Goal: Book appointment/travel/reservation

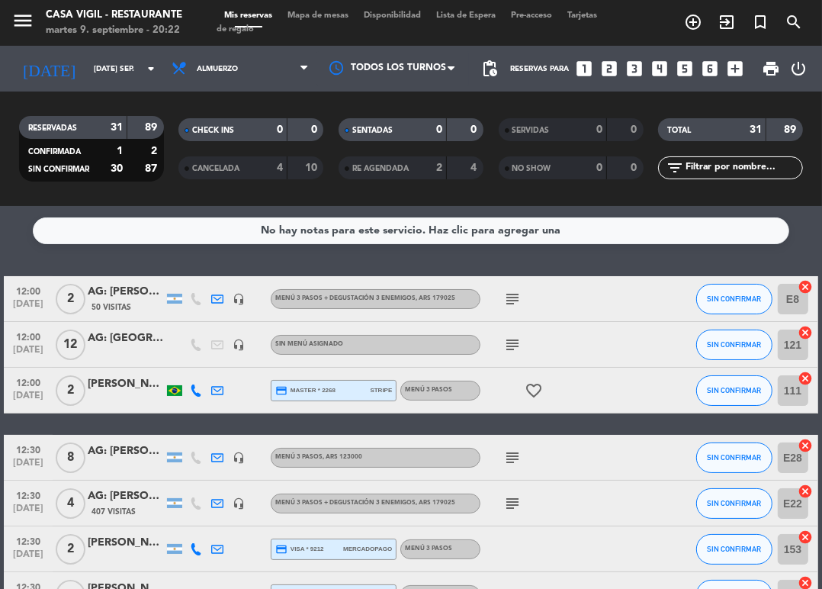
click at [609, 59] on icon "looks_two" at bounding box center [609, 69] width 20 height 20
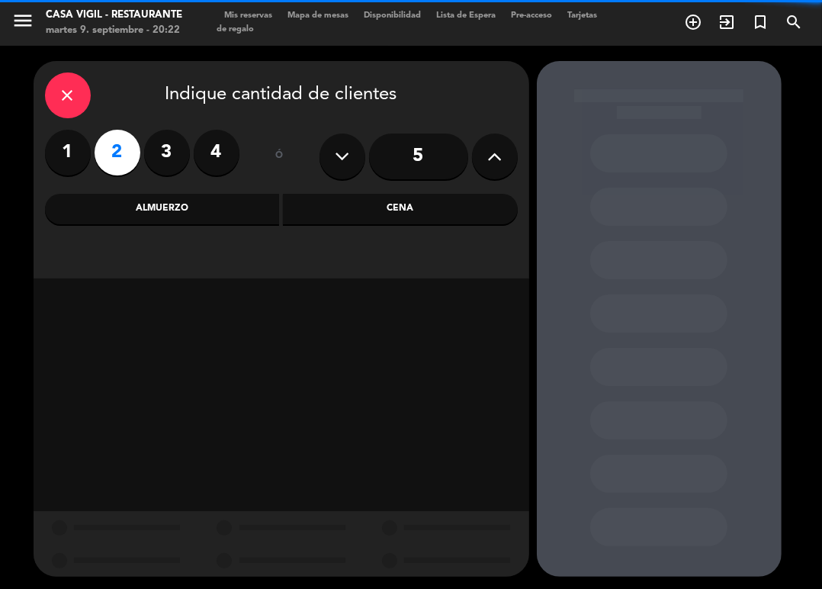
click at [184, 208] on div "Almuerzo" at bounding box center [162, 209] width 235 height 31
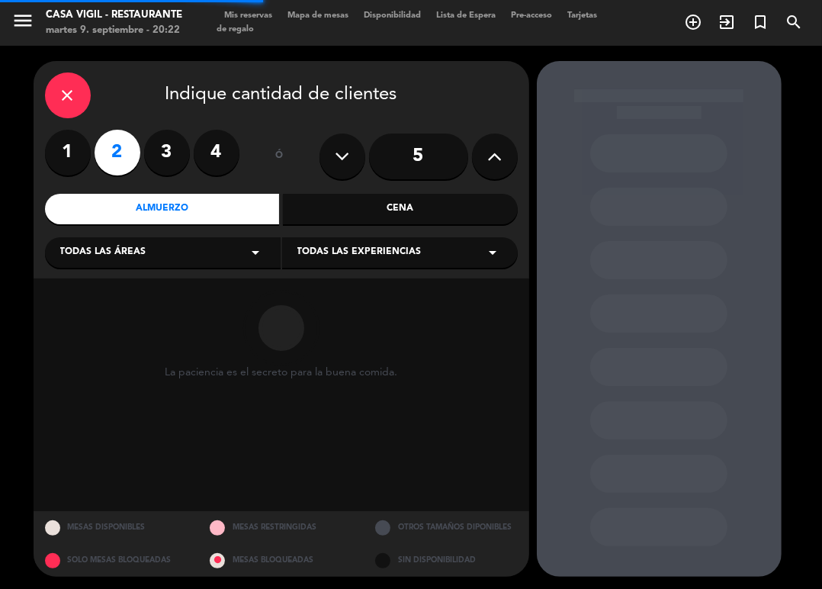
click at [398, 249] on span "Todas las experiencias" at bounding box center [359, 252] width 124 height 15
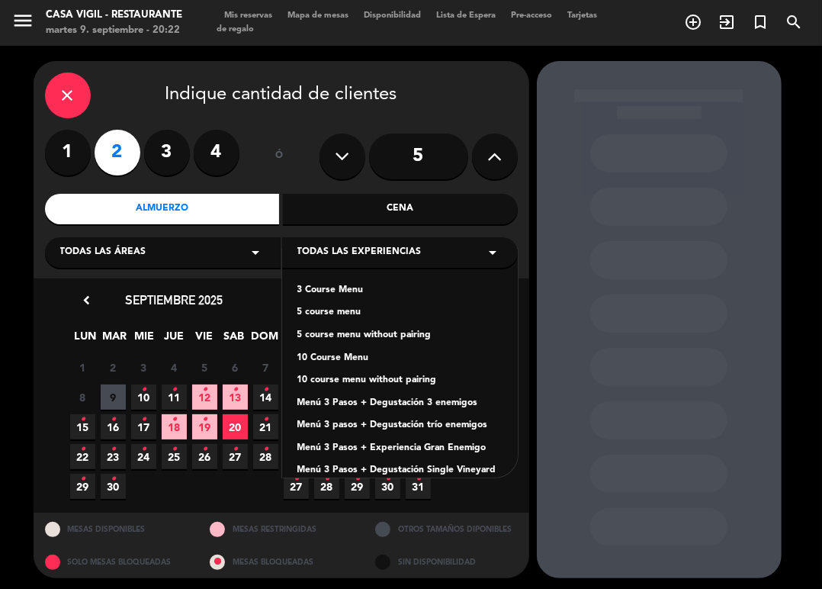
click at [455, 407] on div "Menú 3 Pasos + Degustación 3 enemigos" at bounding box center [399, 403] width 205 height 15
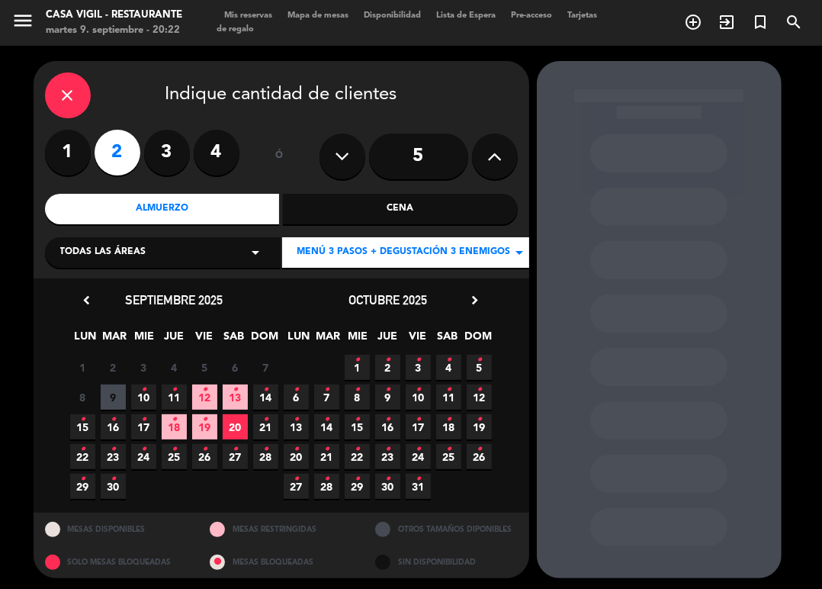
click at [114, 419] on icon "•" at bounding box center [113, 419] width 5 height 24
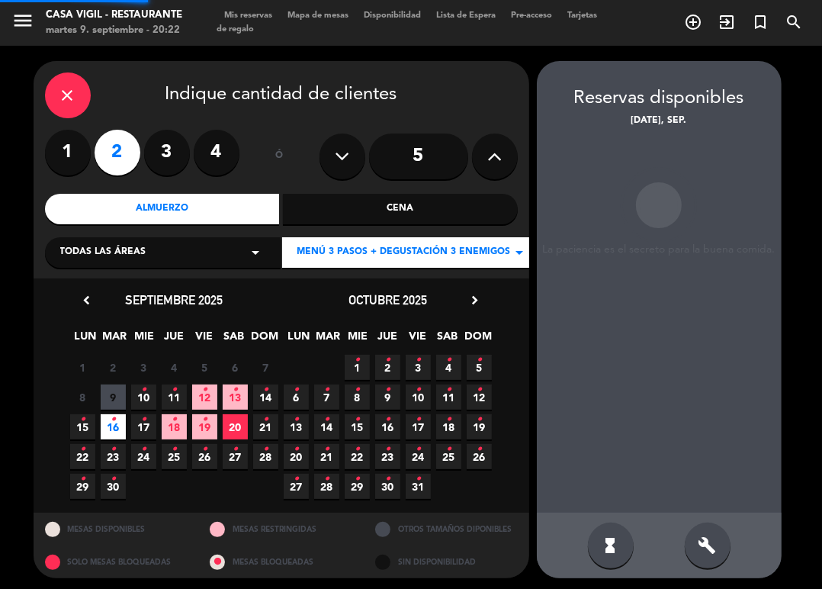
scroll to position [3, 0]
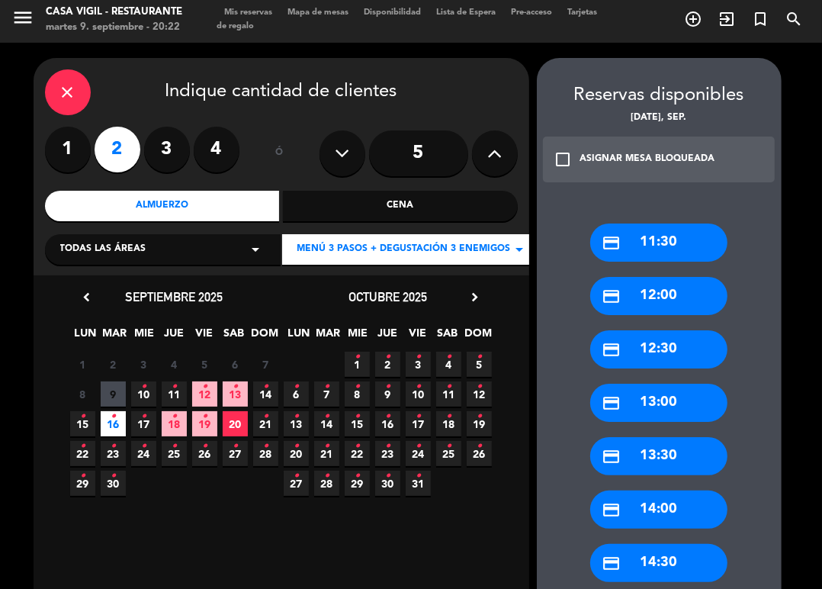
click at [683, 299] on div "credit_card 12:00" at bounding box center [658, 296] width 137 height 38
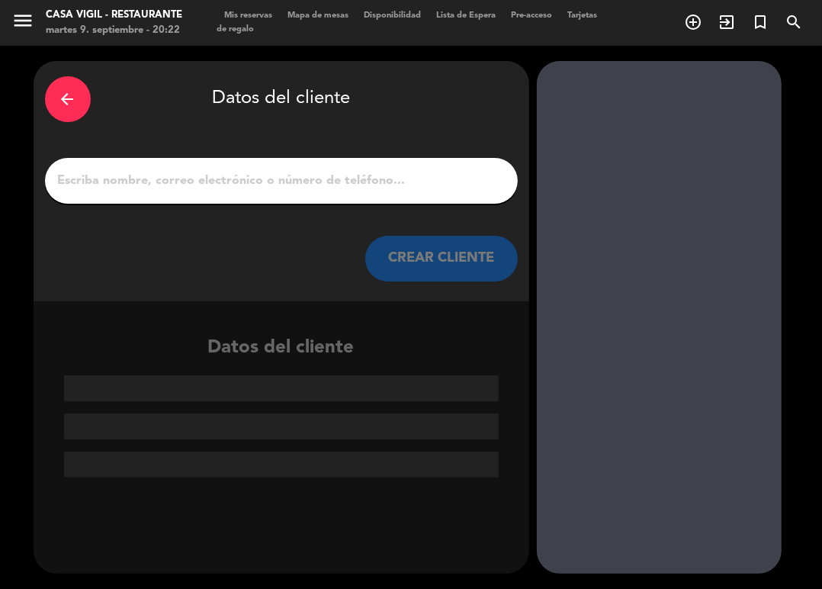
click at [435, 180] on input "1" at bounding box center [281, 180] width 450 height 21
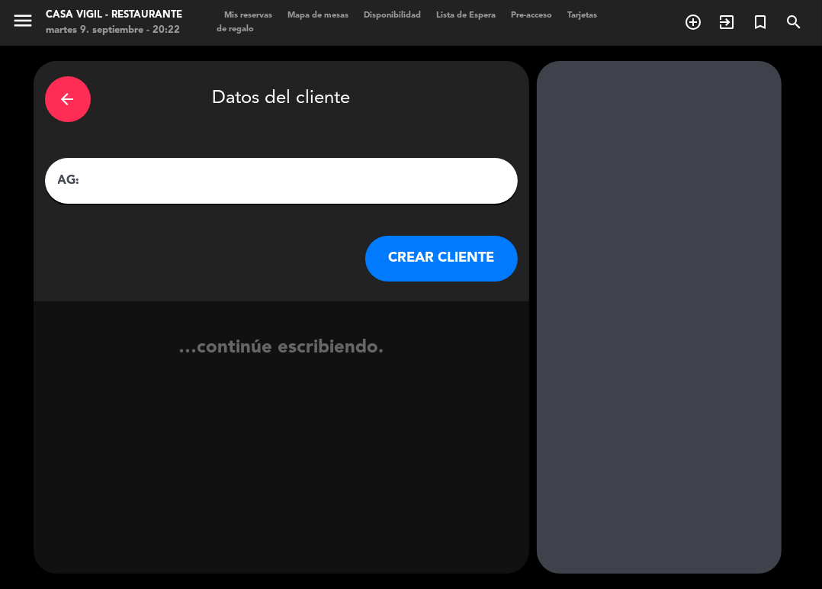
click at [151, 188] on input "AG:" at bounding box center [281, 180] width 450 height 21
paste input "[PERSON_NAME]"
type input "AG: [PERSON_NAME] X 2 / MR [PERSON_NAME]"
click at [387, 265] on button "CREAR CLIENTE" at bounding box center [441, 259] width 153 height 46
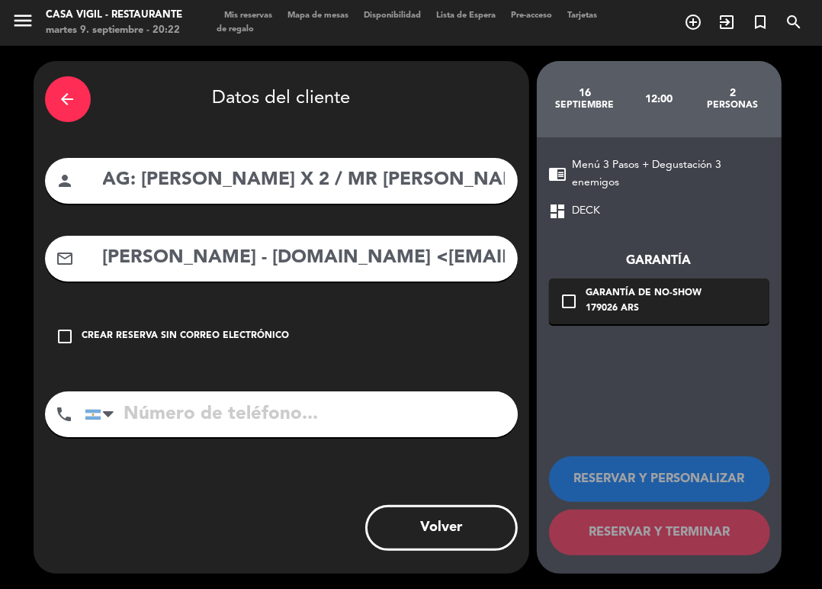
click at [325, 285] on div "arrow_back Datos del cliente person AG: [PERSON_NAME] X 2 / MR WINERY mail_outl…" at bounding box center [282, 317] width 496 height 513
drag, startPoint x: 339, startPoint y: 255, endPoint x: 99, endPoint y: 272, distance: 240.1
click at [99, 272] on div "mail_outline [PERSON_NAME] - [DOMAIN_NAME] <[EMAIL_ADDRESS][DOMAIN_NAME]>" at bounding box center [281, 259] width 473 height 46
click at [381, 249] on input "[EMAIL_ADDRESS][DOMAIN_NAME]" at bounding box center [303, 258] width 405 height 31
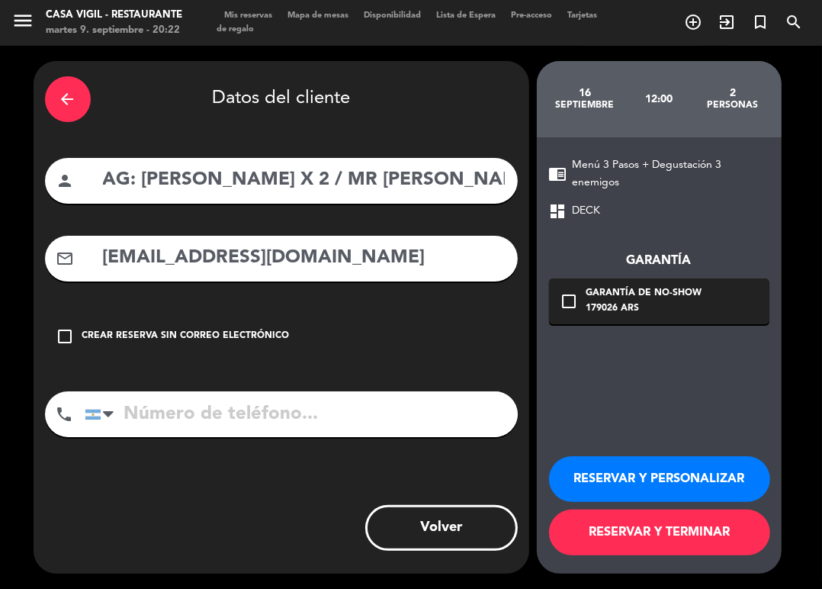
type input "[EMAIL_ADDRESS][DOMAIN_NAME]"
click at [611, 468] on button "RESERVAR Y PERSONALIZAR" at bounding box center [659, 479] width 221 height 46
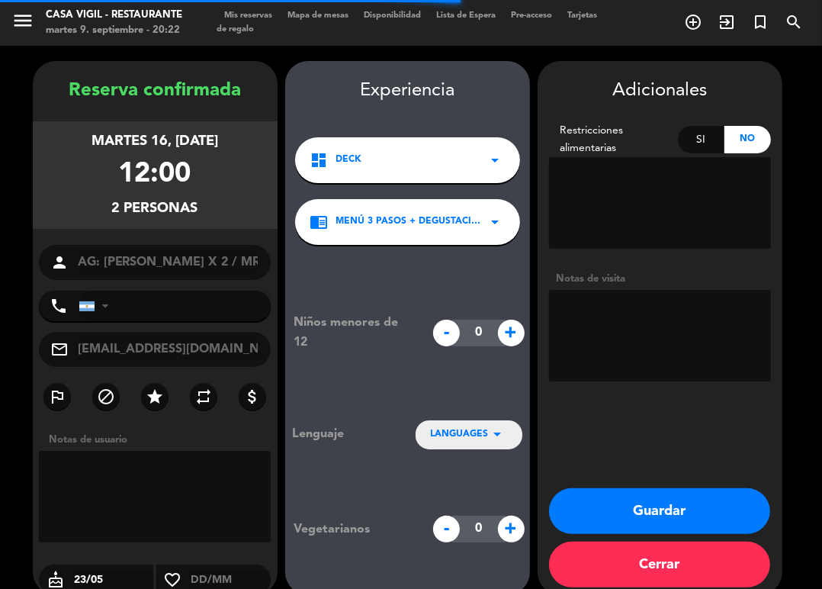
scroll to position [20, 0]
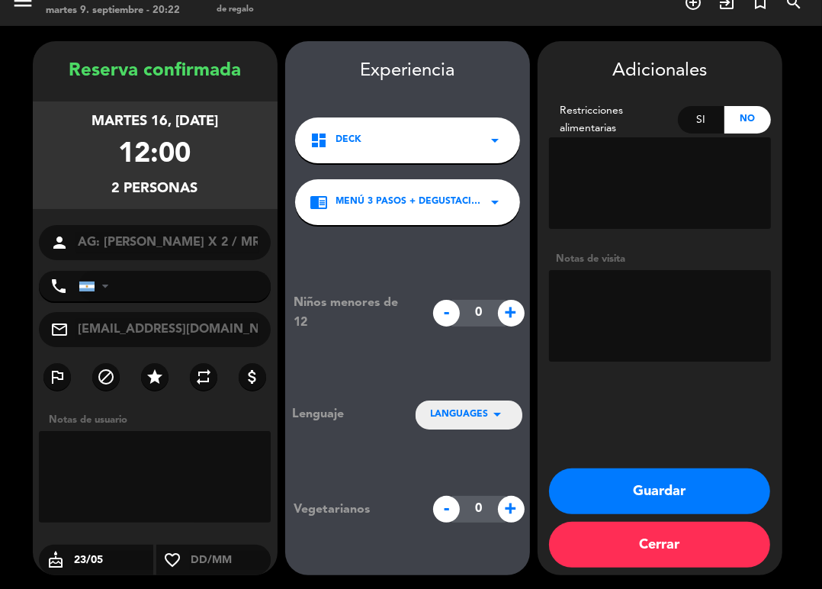
click at [346, 365] on div "Niños menores de 12 - 0 + Lenguaje LANGUAGES arrow_drop_down Vegetarianos - 0 +" at bounding box center [407, 407] width 245 height 365
click at [708, 313] on textarea at bounding box center [660, 316] width 222 height 92
type textarea "NO COBRAR A PAX ABONA AGENCIA"
drag, startPoint x: 639, startPoint y: 489, endPoint x: 578, endPoint y: 454, distance: 70.4
click at [636, 488] on button "Guardar" at bounding box center [659, 491] width 221 height 46
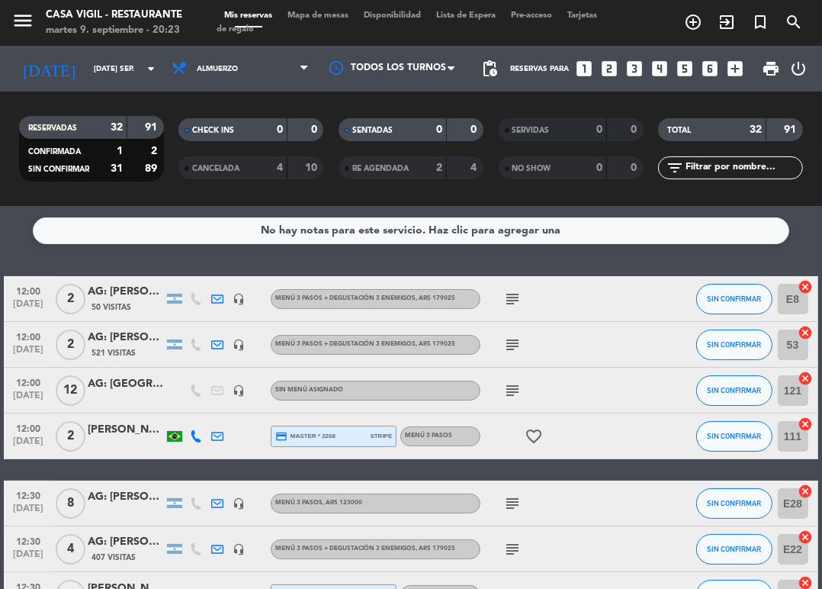
drag, startPoint x: 489, startPoint y: 256, endPoint x: 516, endPoint y: 246, distance: 28.8
click at [485, 250] on div "No hay notas para este servicio. Haz clic para agregar una 12:00 [DATE] 2 AG: […" at bounding box center [411, 397] width 822 height 383
click at [155, 73] on icon "arrow_drop_down" at bounding box center [151, 68] width 18 height 18
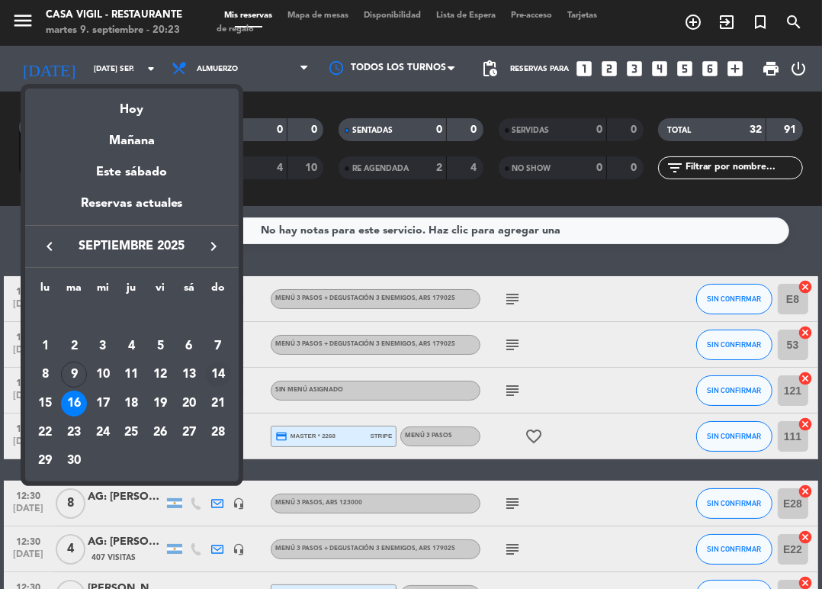
click at [207, 376] on div "14" at bounding box center [218, 375] width 26 height 26
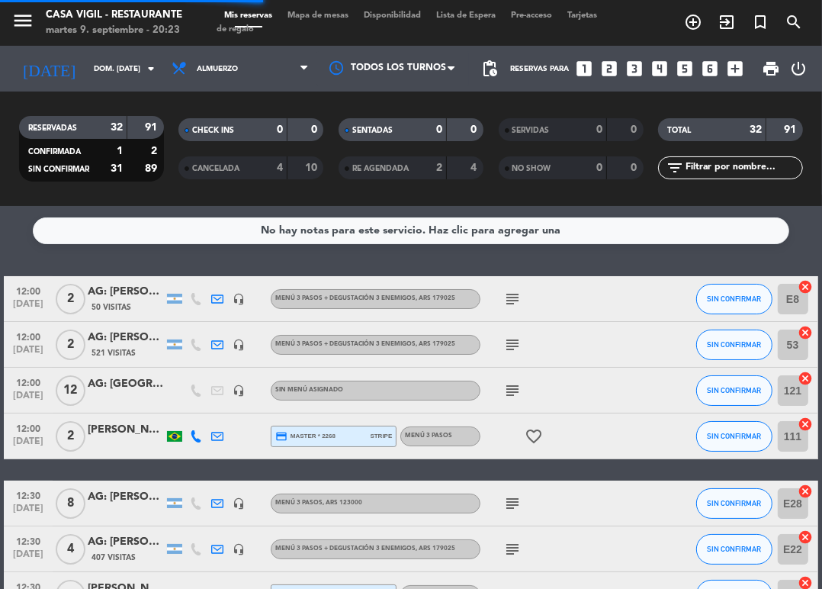
click at [159, 86] on div "[DATE] dom. [DATE] arrow_drop_down" at bounding box center [87, 69] width 153 height 46
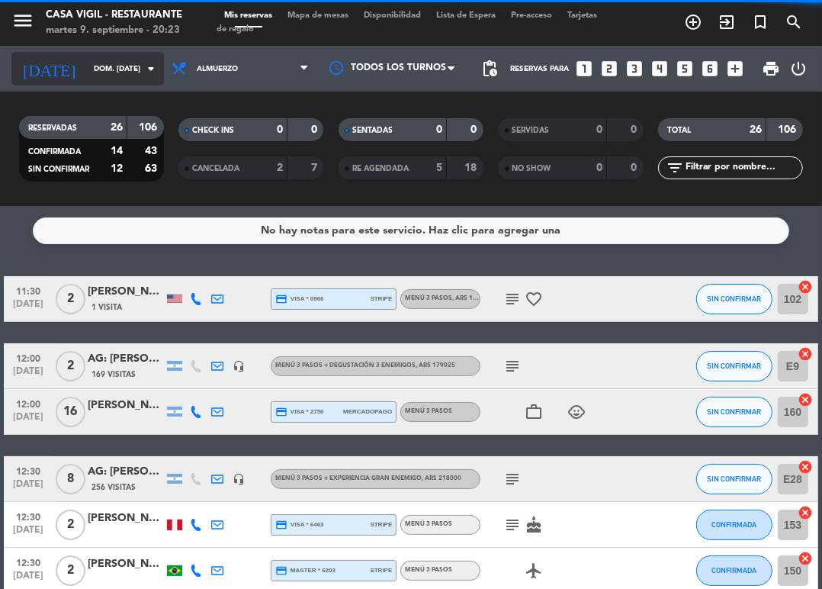
click at [153, 75] on icon "arrow_drop_down" at bounding box center [151, 68] width 18 height 18
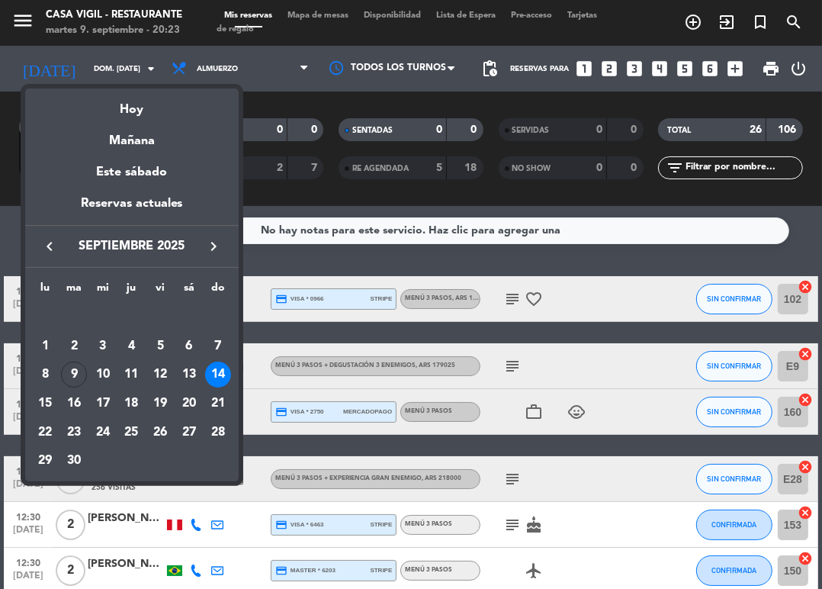
click at [184, 376] on div "13" at bounding box center [189, 375] width 26 height 26
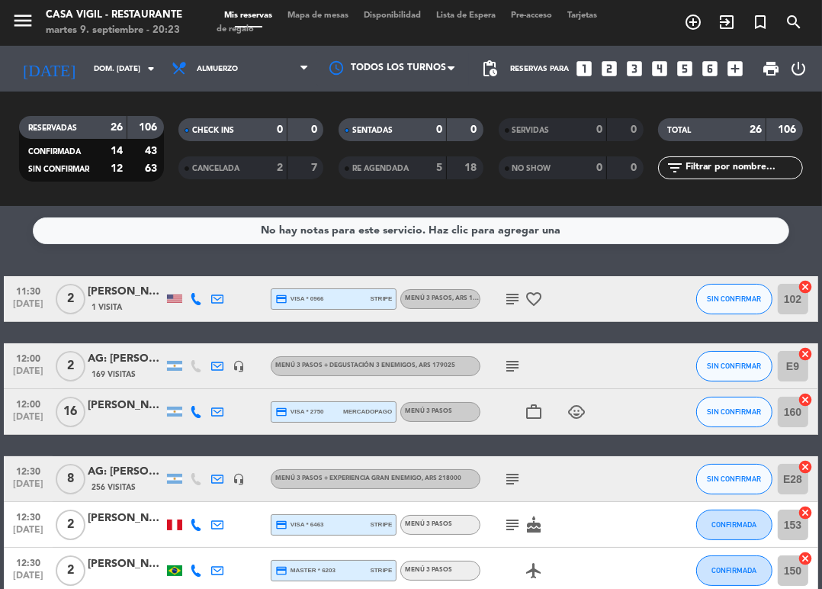
type input "sáb. [DATE]"
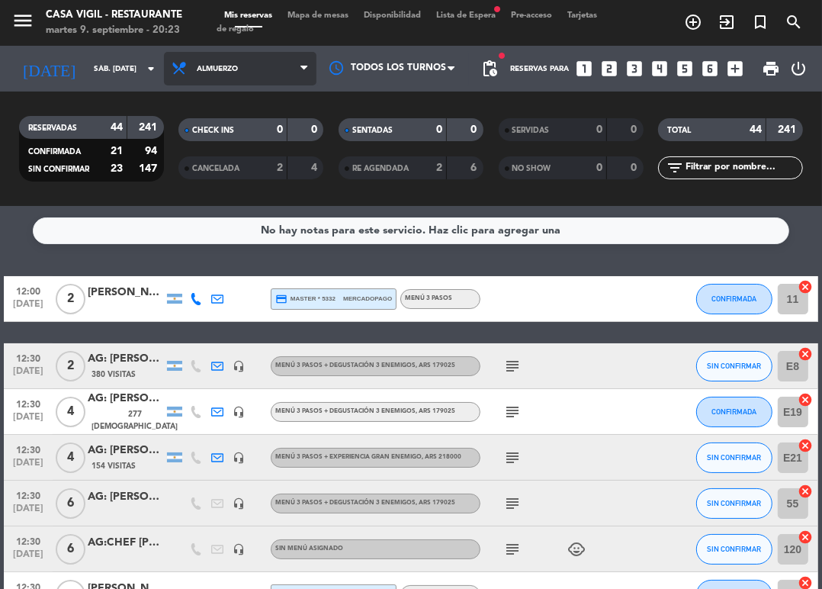
click at [226, 66] on span "Almuerzo" at bounding box center [217, 69] width 41 height 8
click at [235, 169] on div "menu Casa [PERSON_NAME] - Restaurante martes 9. septiembre - 20:23 Mis reservas…" at bounding box center [411, 103] width 822 height 206
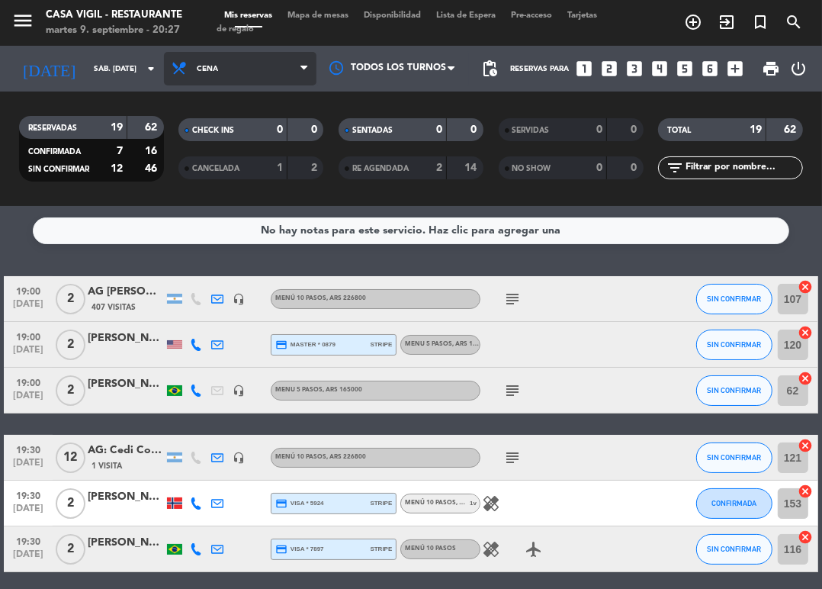
drag, startPoint x: 195, startPoint y: 73, endPoint x: 199, endPoint y: 100, distance: 27.0
click at [198, 77] on span "Cena" at bounding box center [240, 69] width 153 height 34
click at [205, 131] on div "menu Casa [PERSON_NAME] - Restaurante martes 9. septiembre - 20:27 Mis reservas…" at bounding box center [411, 103] width 822 height 206
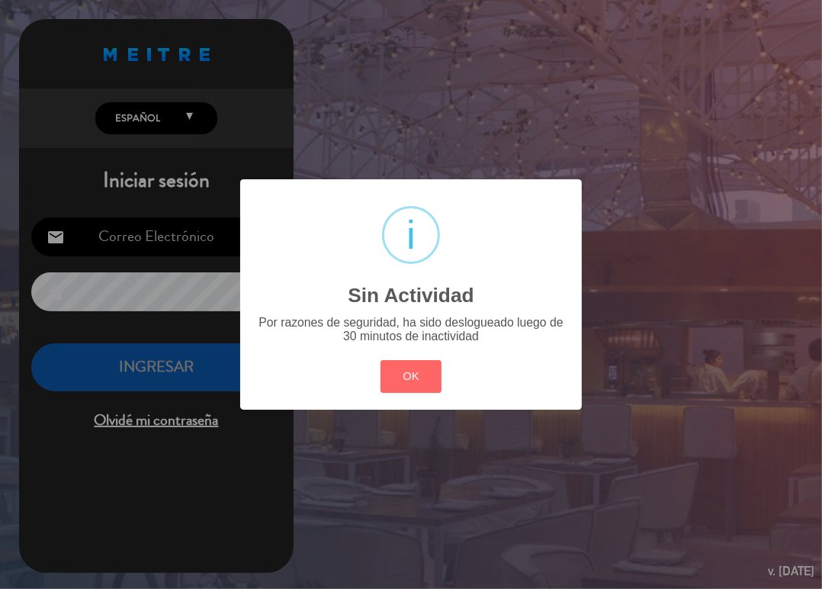
type input "[EMAIL_ADDRESS][DOMAIN_NAME]"
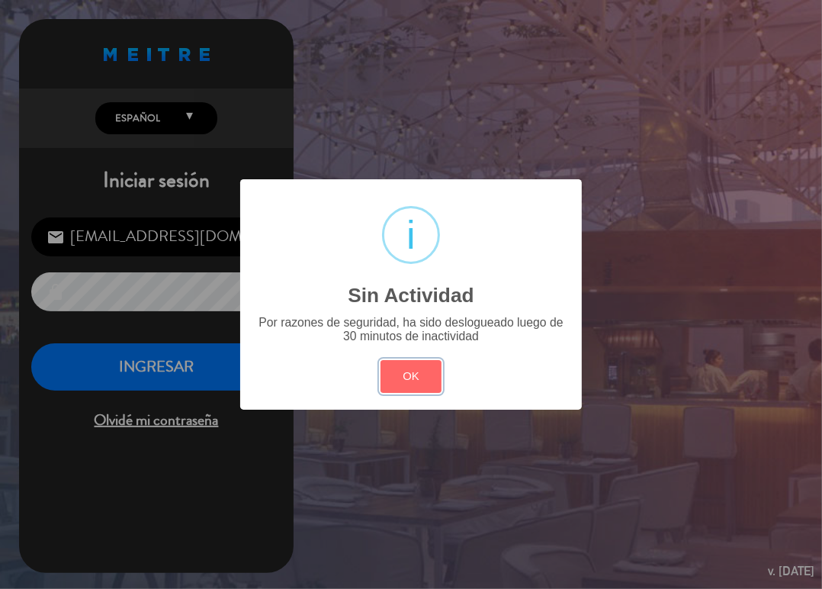
drag, startPoint x: 415, startPoint y: 368, endPoint x: 202, endPoint y: 316, distance: 219.0
click at [413, 369] on button "OK" at bounding box center [412, 376] width 62 height 33
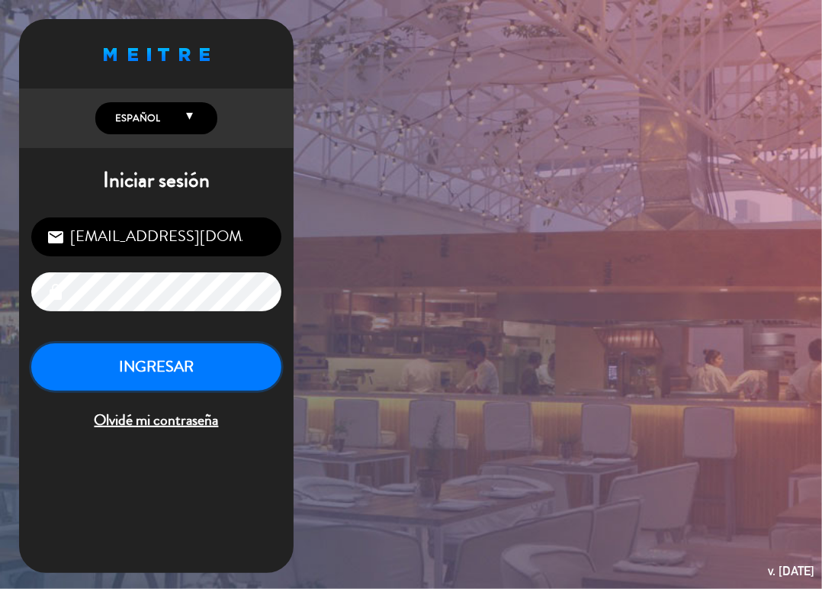
click at [161, 361] on button "INGRESAR" at bounding box center [156, 367] width 250 height 48
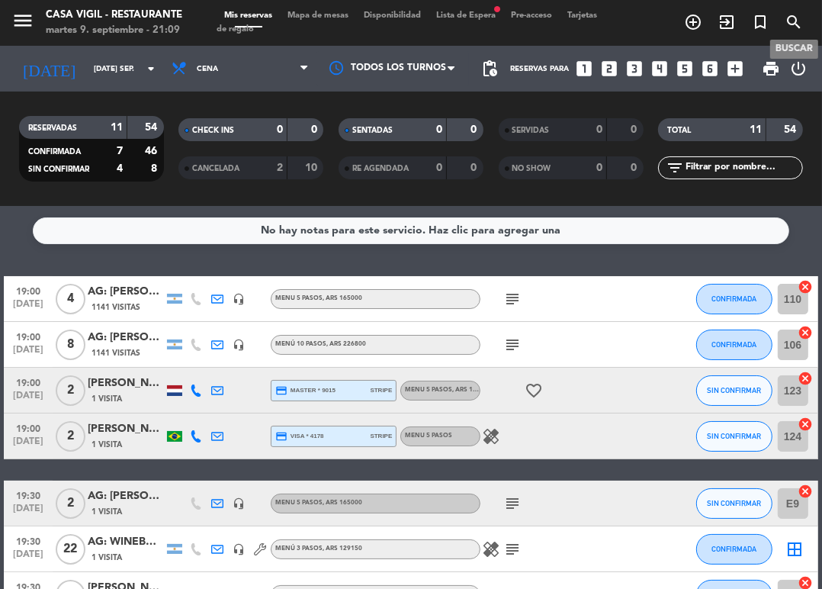
click at [793, 34] on span "search" at bounding box center [794, 22] width 34 height 26
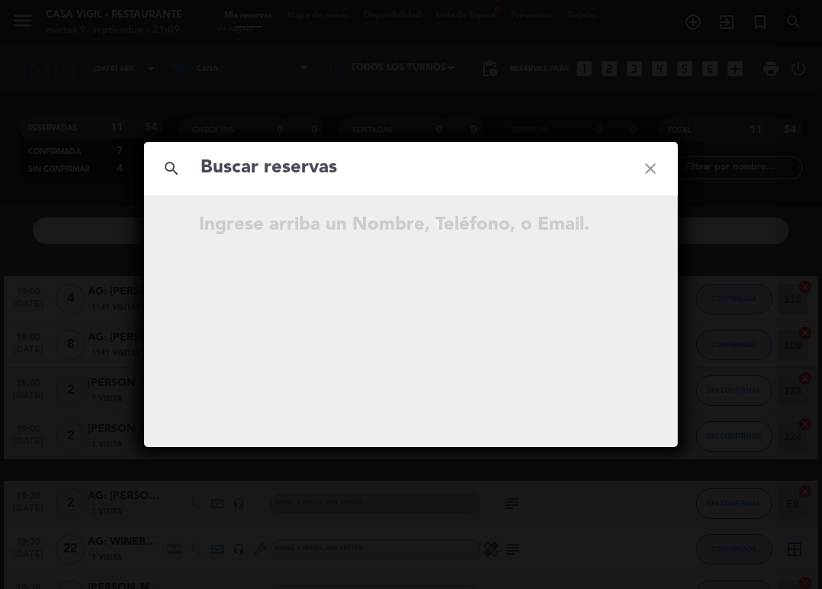
click at [384, 172] on input "text" at bounding box center [411, 168] width 424 height 31
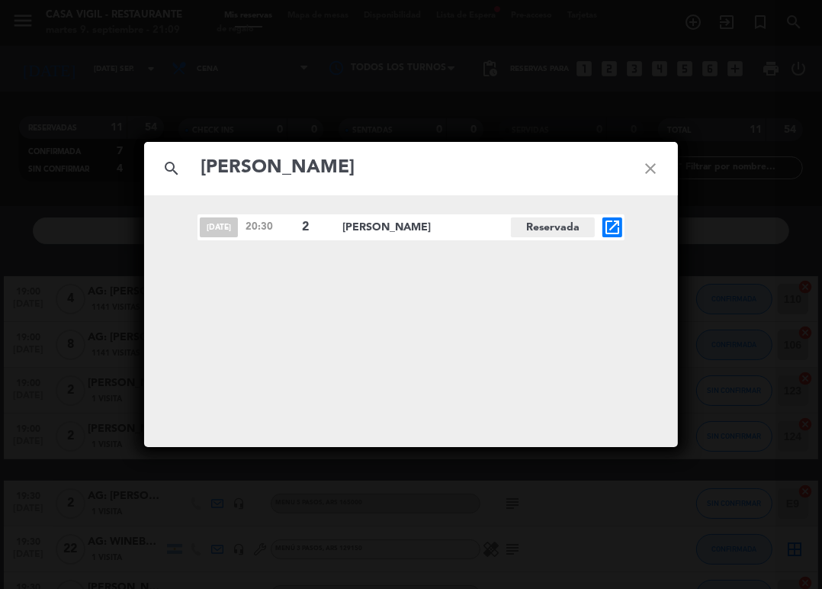
type input "[PERSON_NAME]"
click at [610, 226] on icon "open_in_new" at bounding box center [612, 227] width 18 height 18
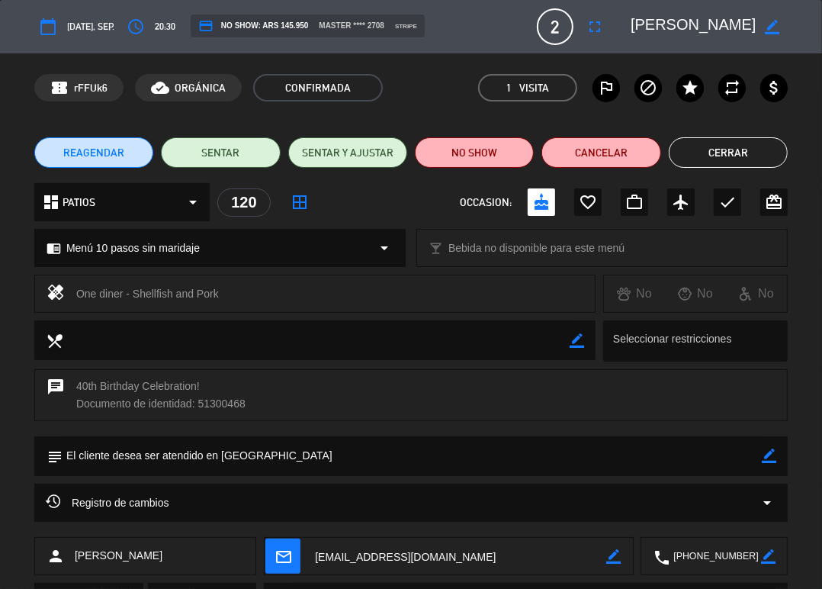
click at [713, 555] on textarea at bounding box center [716, 557] width 92 height 38
click at [728, 166] on button "Cerrar" at bounding box center [728, 152] width 119 height 31
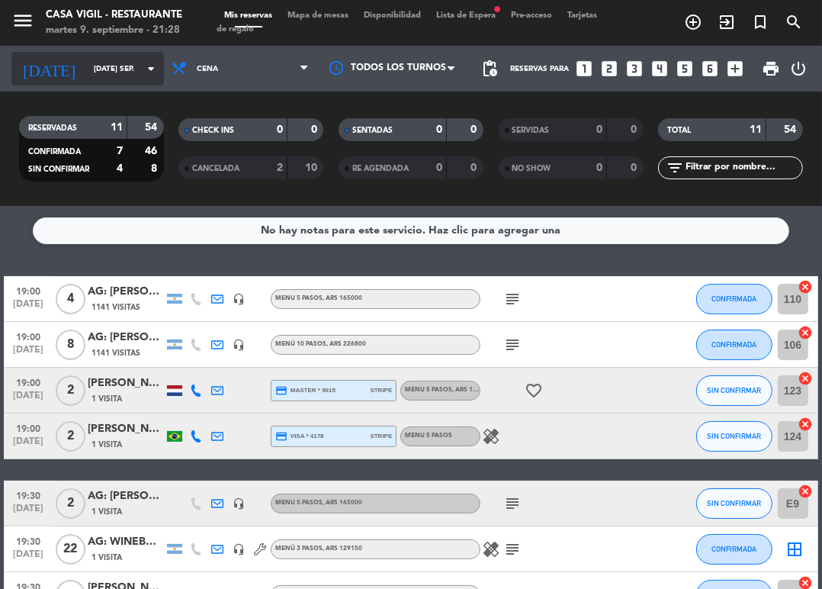
click at [151, 69] on icon "arrow_drop_down" at bounding box center [151, 68] width 18 height 18
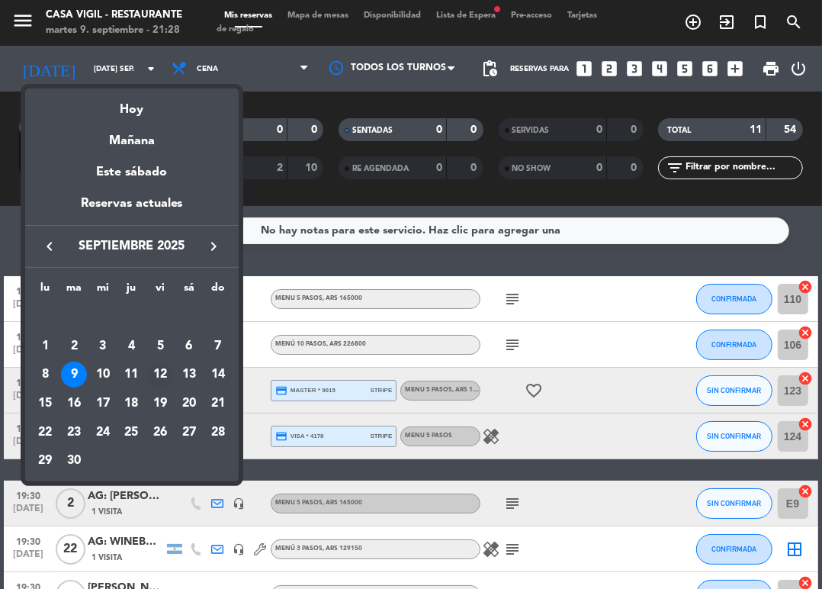
click at [168, 375] on div "12" at bounding box center [160, 375] width 26 height 26
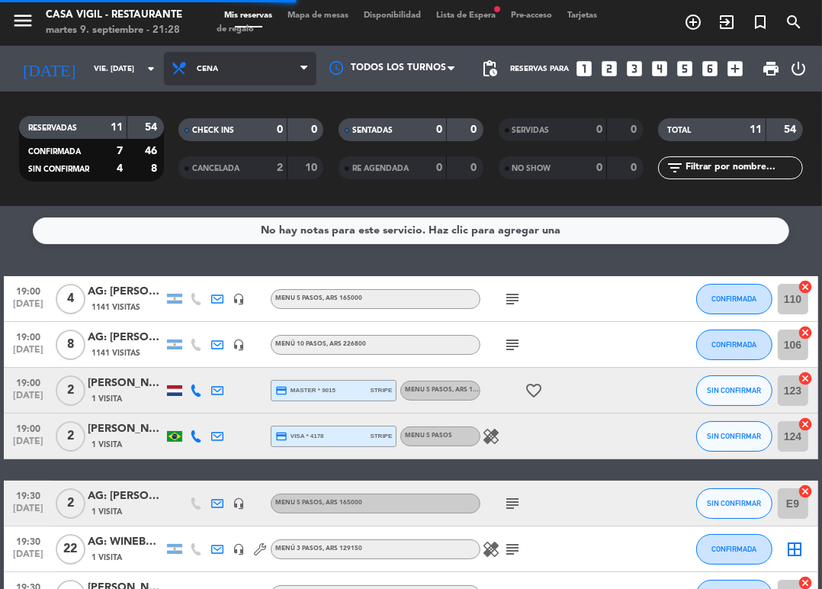
click at [214, 78] on span "Cena" at bounding box center [240, 69] width 153 height 34
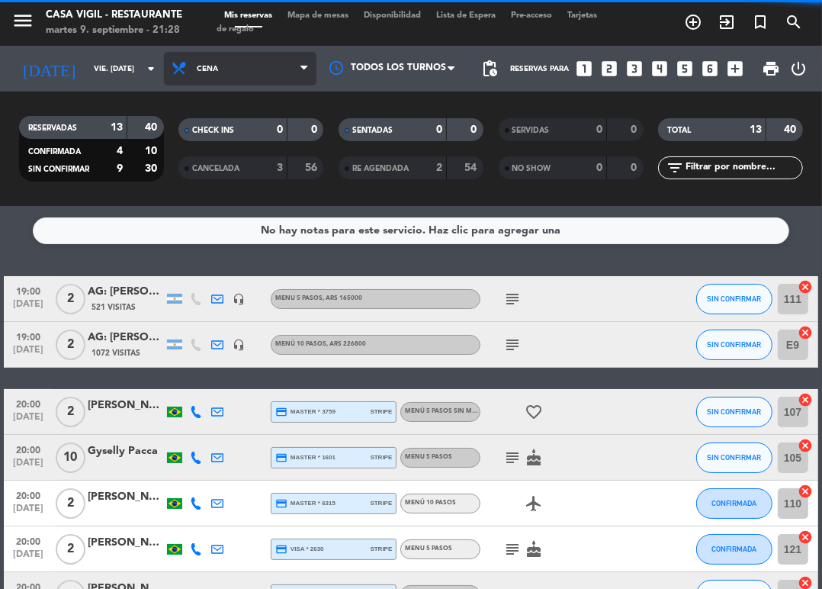
drag, startPoint x: 203, startPoint y: 62, endPoint x: 213, endPoint y: 73, distance: 15.1
click at [205, 66] on span "Cena" at bounding box center [240, 69] width 153 height 34
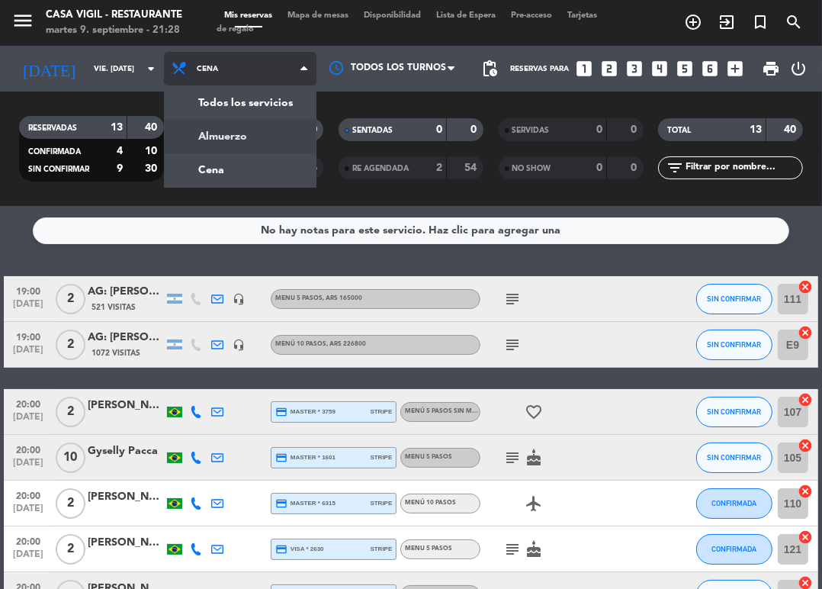
click at [239, 147] on div "menu Casa [PERSON_NAME] - Restaurante martes 9. septiembre - 21:28 Mis reservas…" at bounding box center [411, 103] width 822 height 206
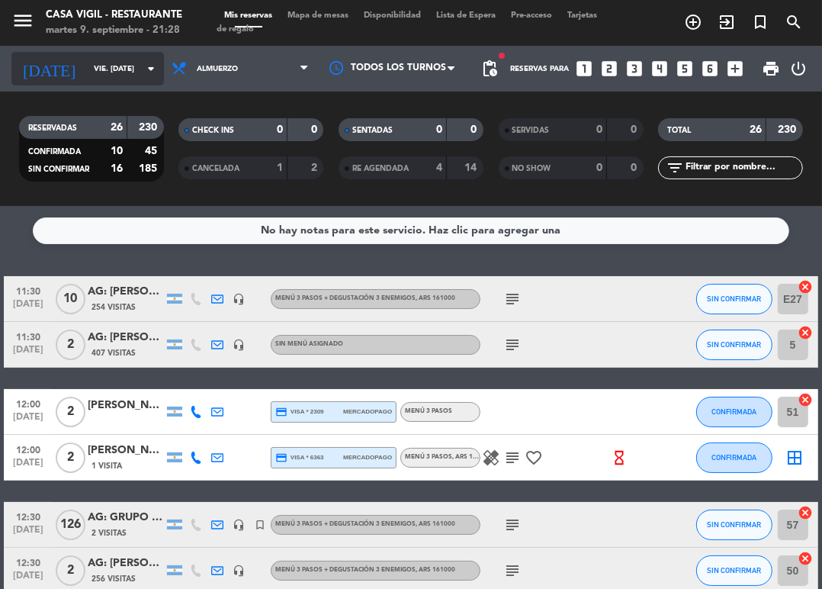
click at [133, 69] on input "vie. [DATE]" at bounding box center [138, 69] width 104 height 24
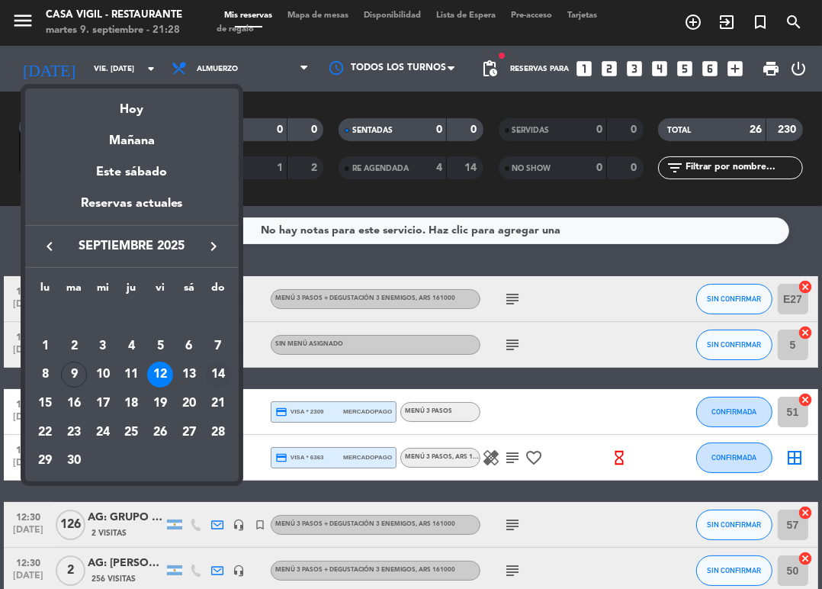
click at [219, 373] on div "14" at bounding box center [218, 375] width 26 height 26
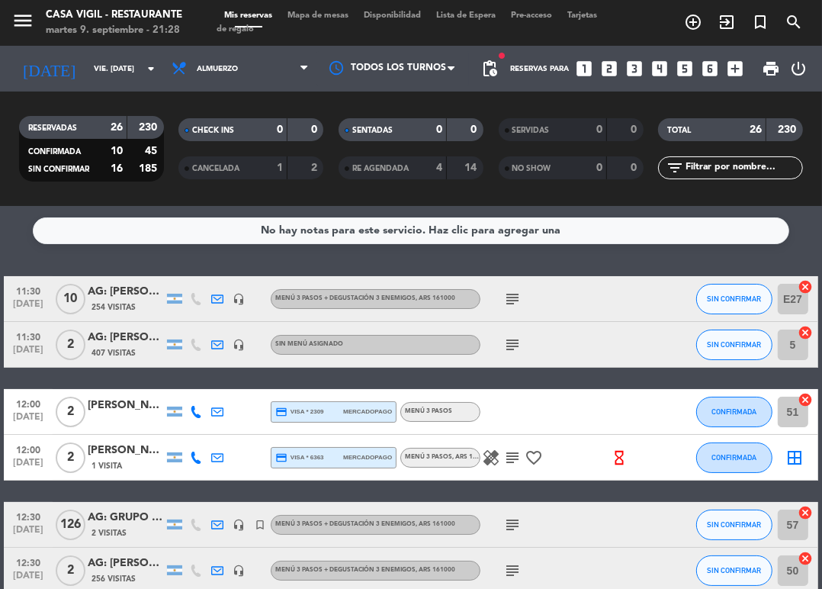
type input "dom. [DATE]"
